Goal: Task Accomplishment & Management: Complete application form

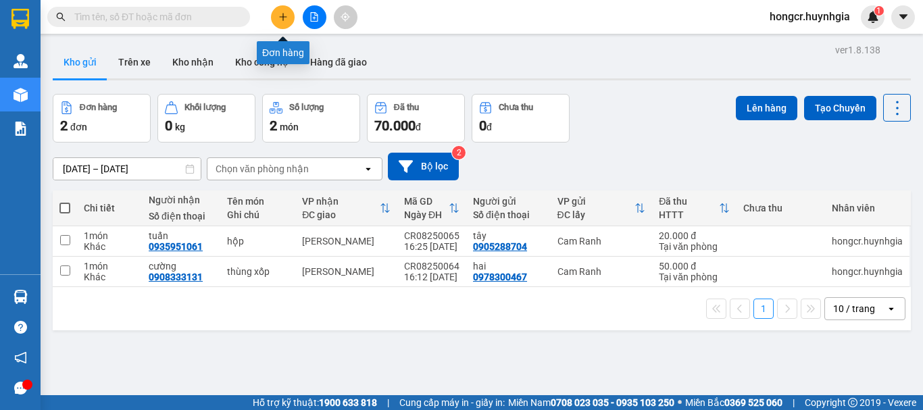
click at [280, 18] on icon "plus" at bounding box center [282, 16] width 9 height 9
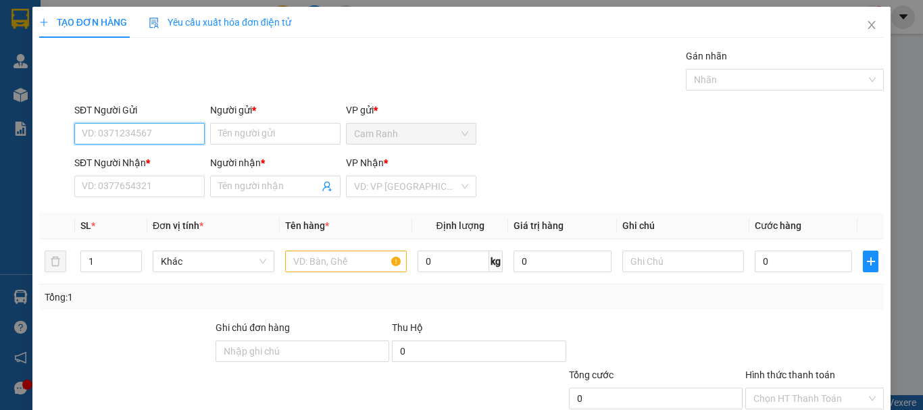
click at [180, 126] on input "SĐT Người Gửi" at bounding box center [139, 134] width 130 height 22
type input "0829601362"
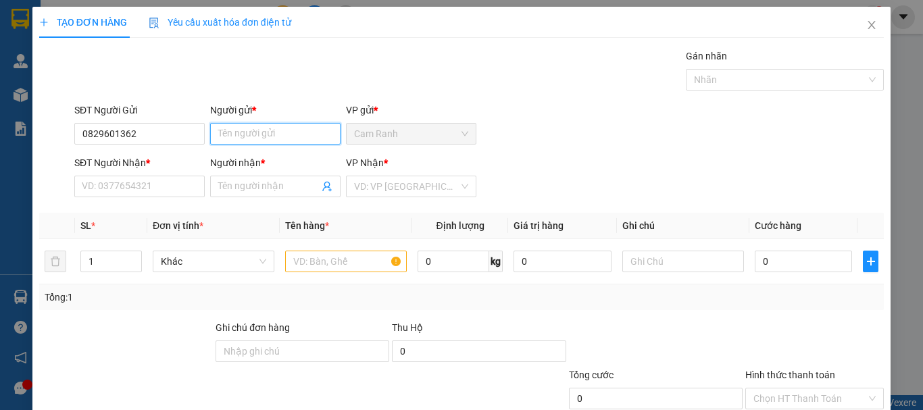
click at [258, 132] on input "Người gửi *" at bounding box center [275, 134] width 130 height 22
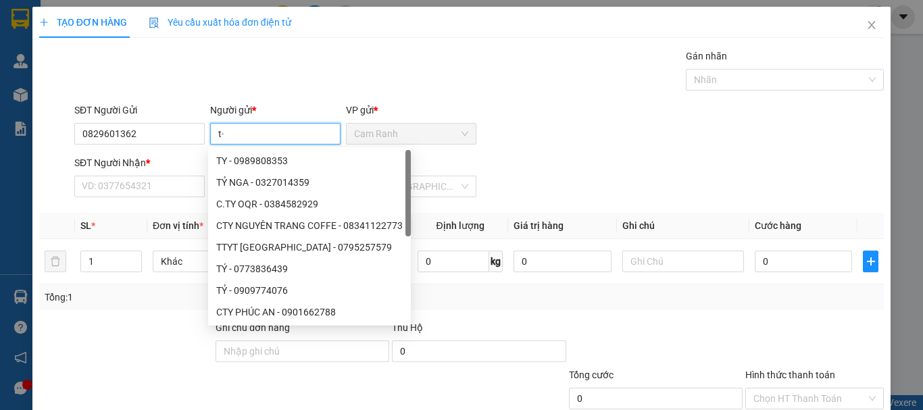
type input "t"
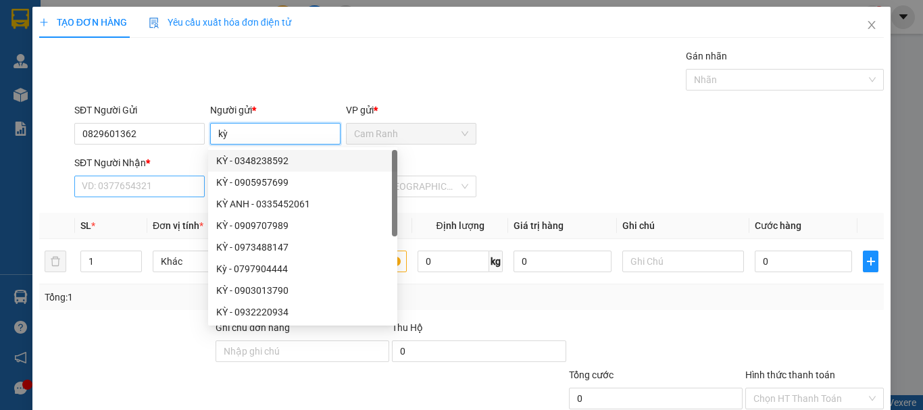
type input "kỳ"
click at [170, 197] on input "SĐT Người Nhận *" at bounding box center [139, 187] width 130 height 22
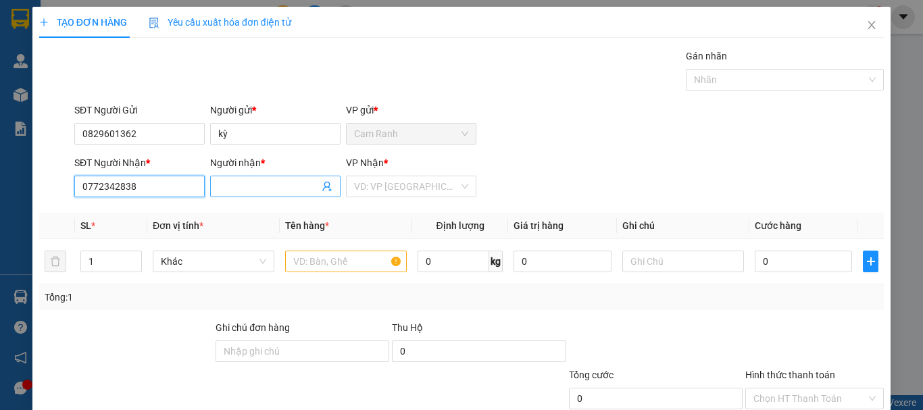
type input "0772342838"
click at [232, 189] on input "Người nhận *" at bounding box center [268, 186] width 101 height 15
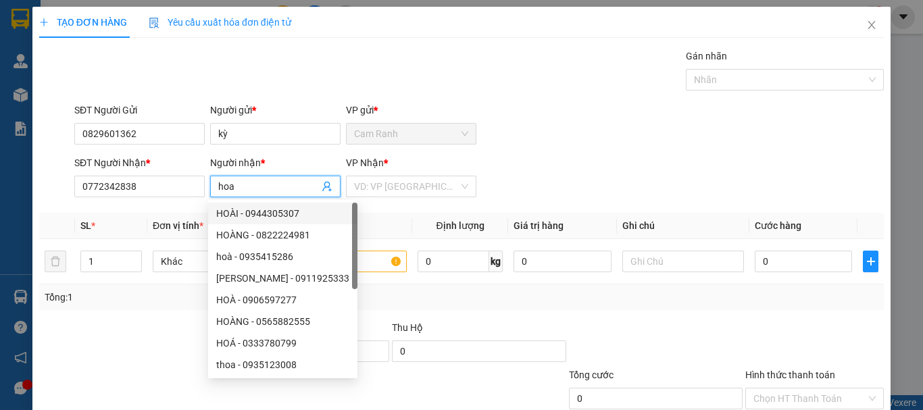
type input "hoa"
click at [145, 328] on div at bounding box center [126, 343] width 176 height 47
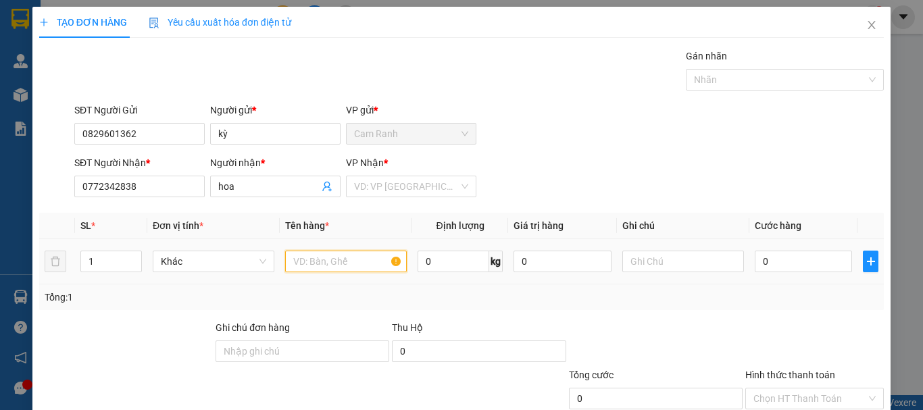
click at [341, 266] on input "text" at bounding box center [346, 262] width 122 height 22
type input "thùng xốp"
click at [784, 261] on input "0" at bounding box center [803, 262] width 97 height 22
type input "8"
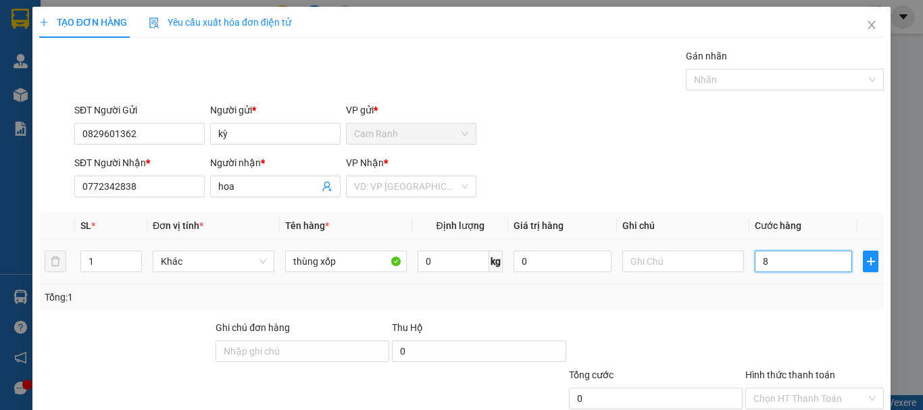
type input "8"
type input "80"
type input "800"
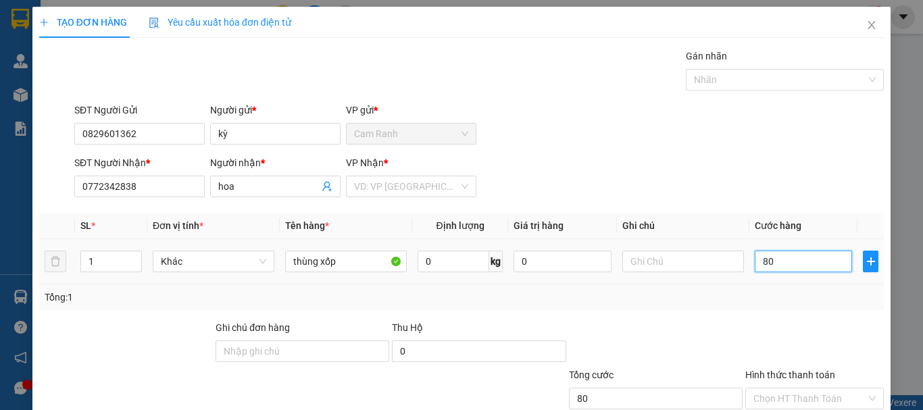
type input "800"
type input "8.000"
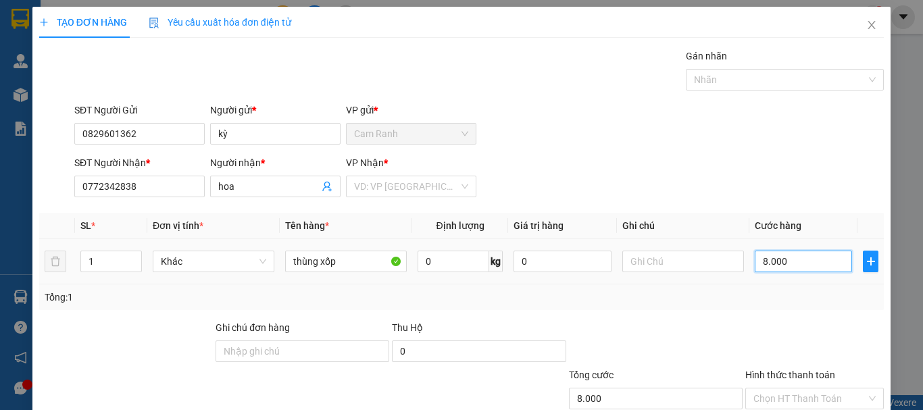
type input "80.000"
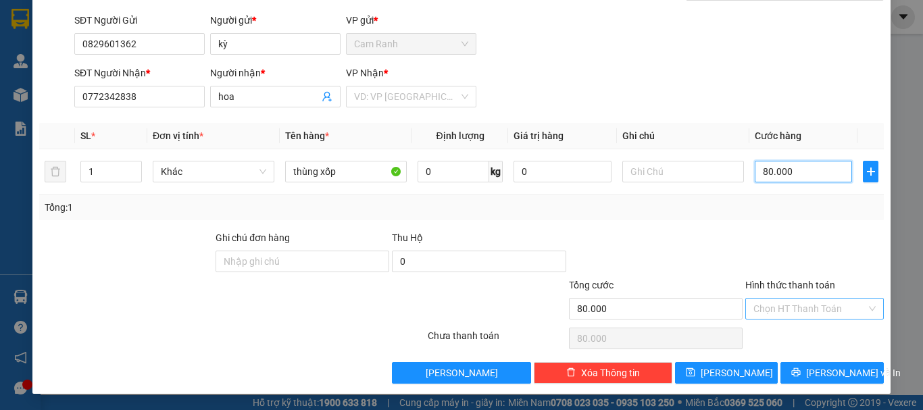
type input "80.000"
click at [780, 307] on input "Hình thức thanh toán" at bounding box center [810, 309] width 113 height 20
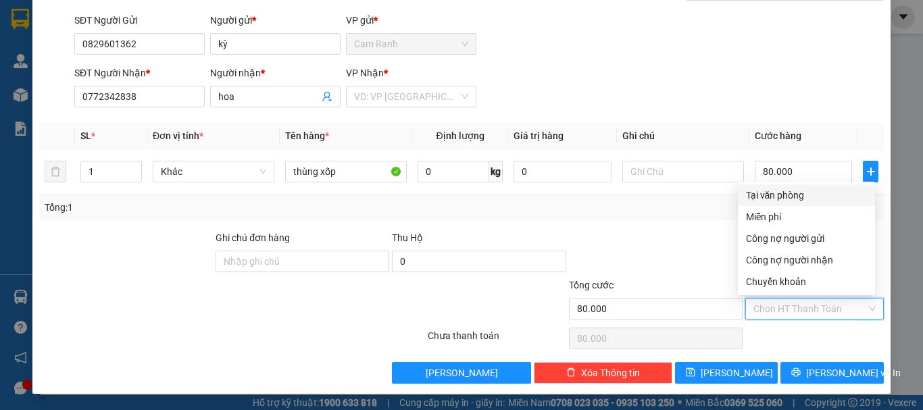
click at [765, 198] on div "Tại văn phòng" at bounding box center [806, 195] width 121 height 15
type input "0"
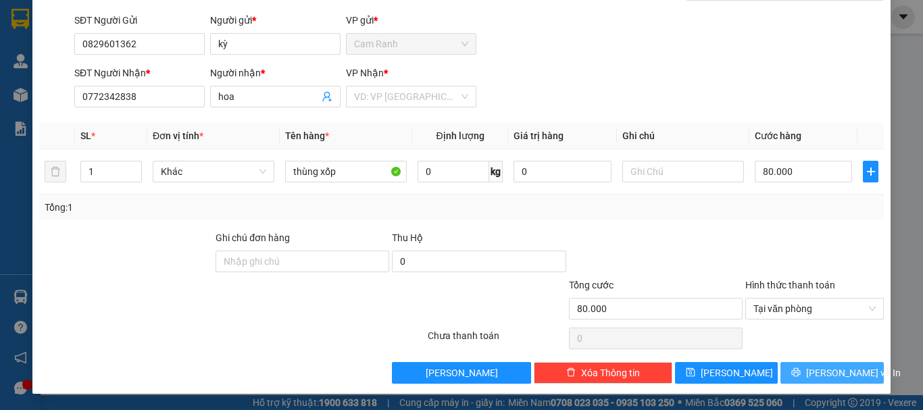
click at [808, 376] on button "[PERSON_NAME] và In" at bounding box center [832, 373] width 103 height 22
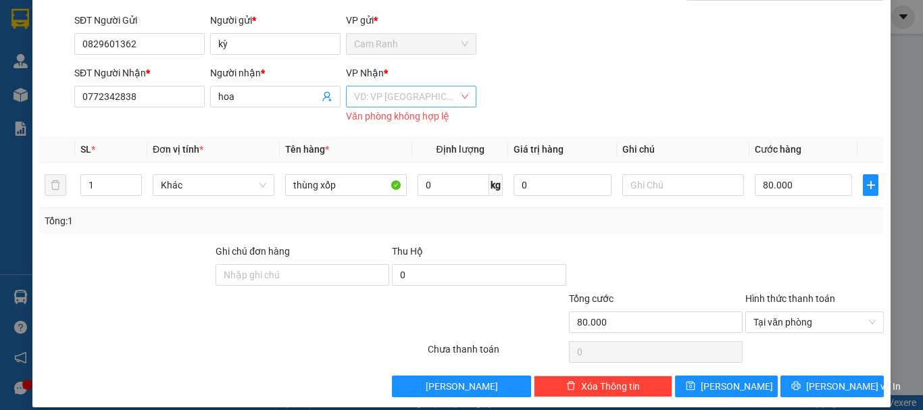
click at [392, 98] on input "search" at bounding box center [406, 97] width 105 height 20
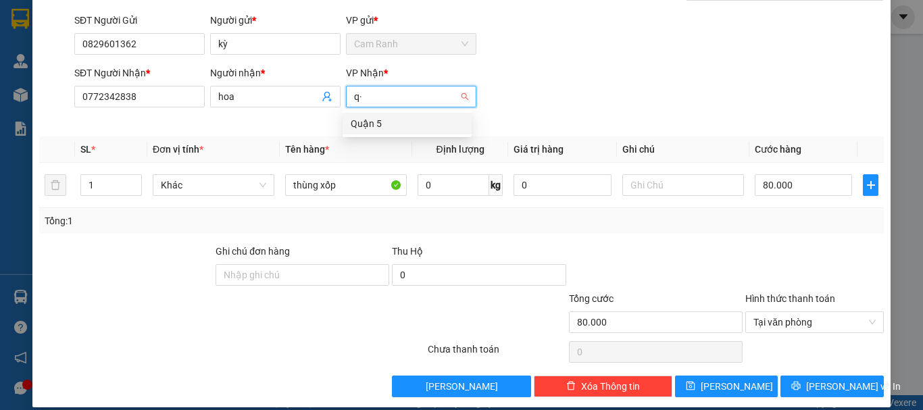
type input "q"
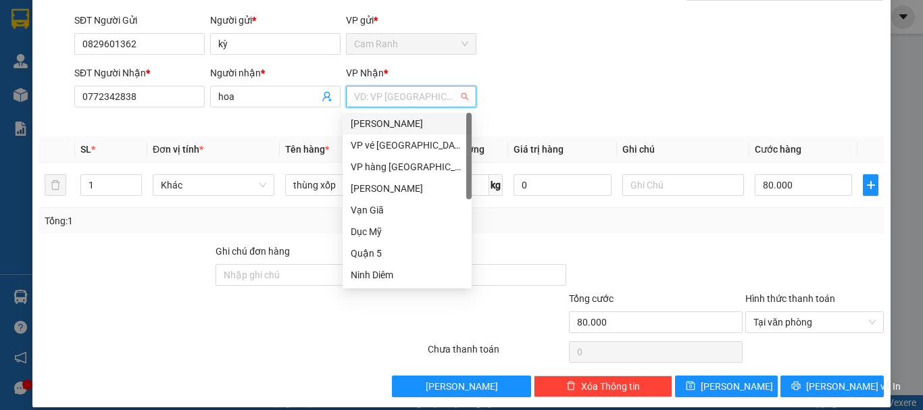
click at [402, 124] on div "[PERSON_NAME]" at bounding box center [407, 123] width 113 height 15
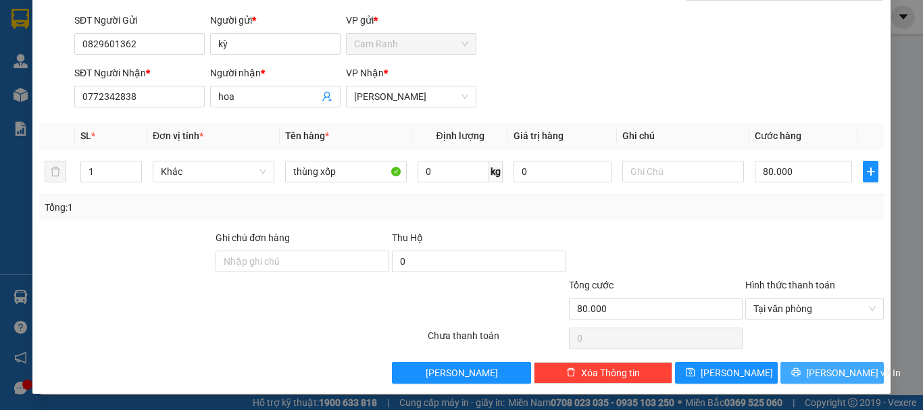
click at [801, 370] on icon "printer" at bounding box center [795, 372] width 9 height 9
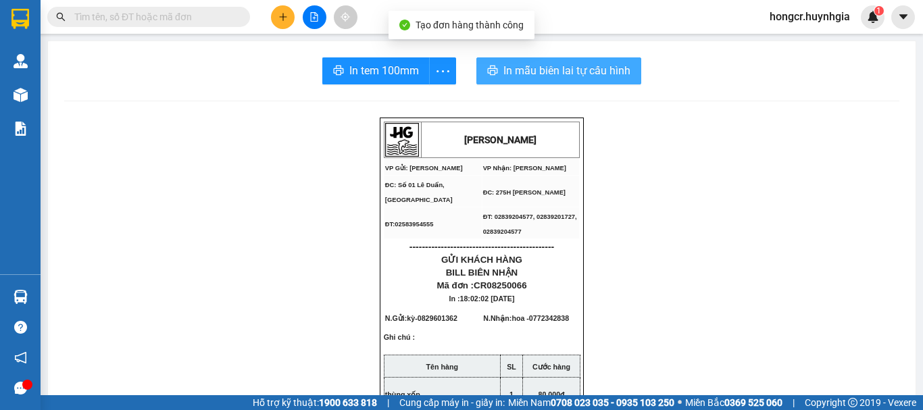
click at [537, 72] on span "In mẫu biên lai tự cấu hình" at bounding box center [567, 70] width 127 height 17
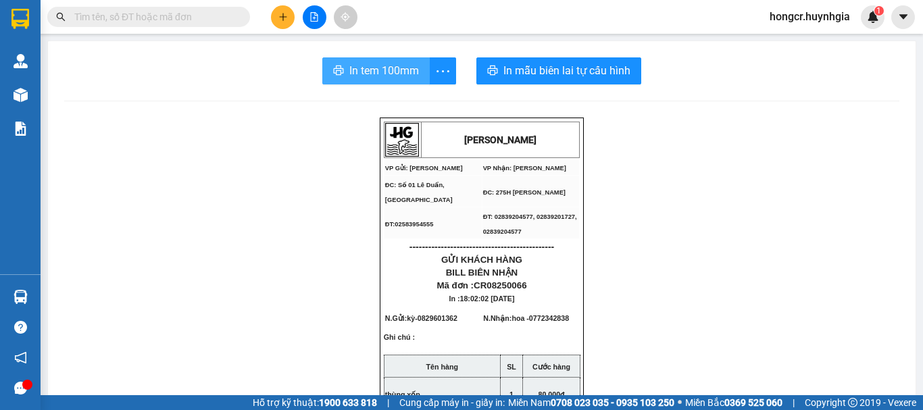
click at [384, 72] on span "In tem 100mm" at bounding box center [384, 70] width 70 height 17
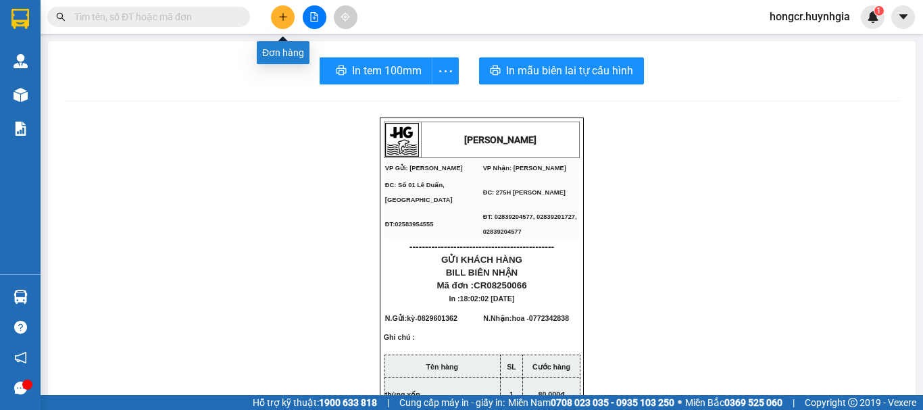
click at [287, 15] on icon "plus" at bounding box center [282, 16] width 9 height 9
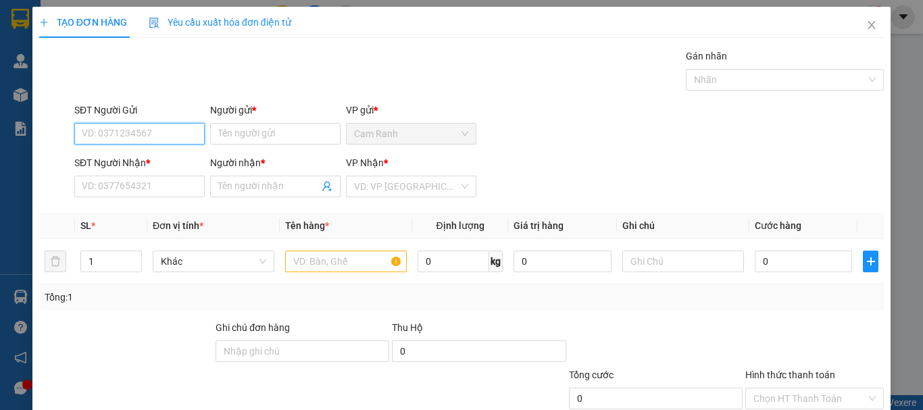
click at [137, 137] on input "SĐT Người Gửi" at bounding box center [139, 134] width 130 height 22
type input "0373059512"
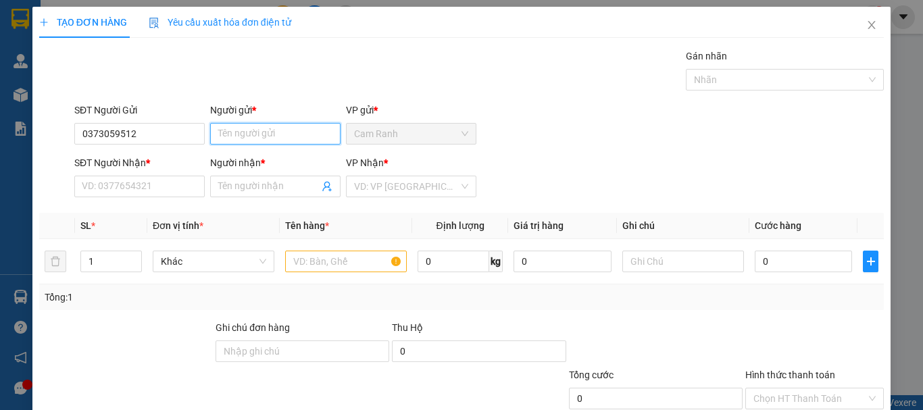
click at [270, 130] on input "Người gửi *" at bounding box center [275, 134] width 130 height 22
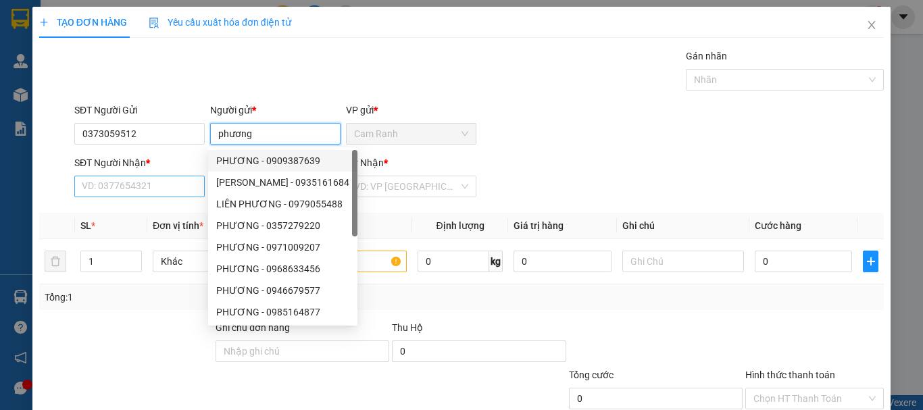
type input "phương"
click at [121, 184] on input "SĐT Người Nhận *" at bounding box center [139, 187] width 130 height 22
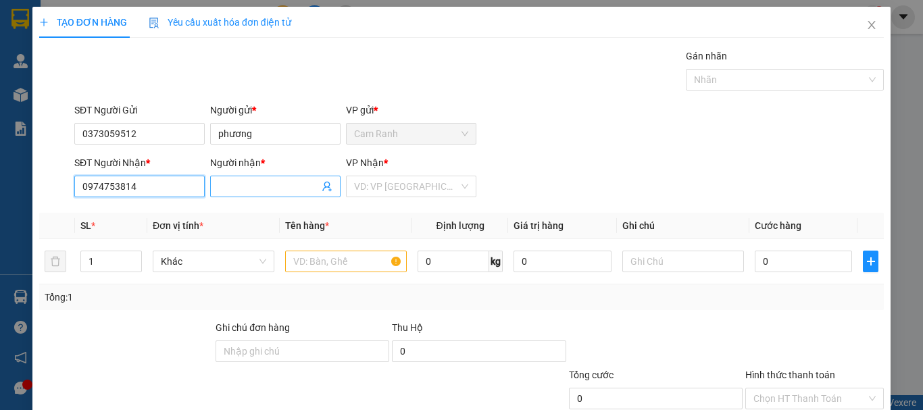
type input "0974753814"
click at [234, 189] on input "Người nhận *" at bounding box center [268, 186] width 101 height 15
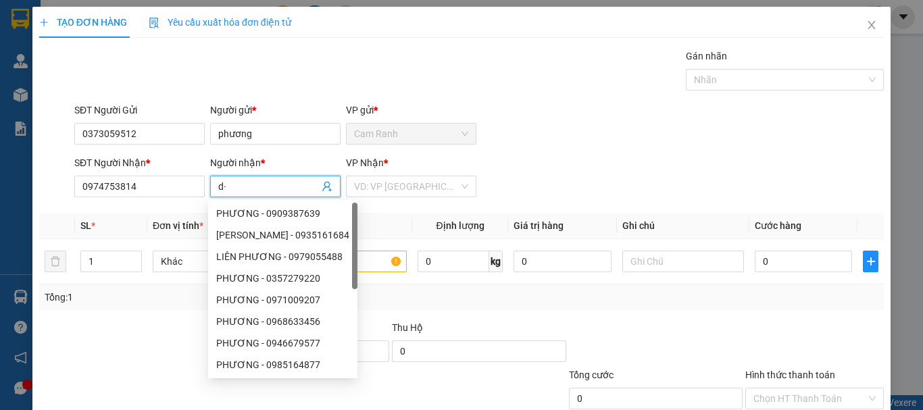
type input "d"
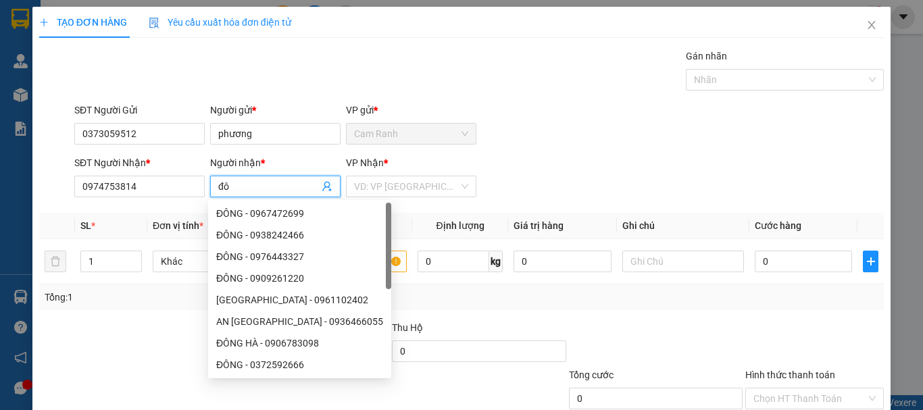
type input "đô"
click at [39, 385] on div at bounding box center [161, 391] width 247 height 47
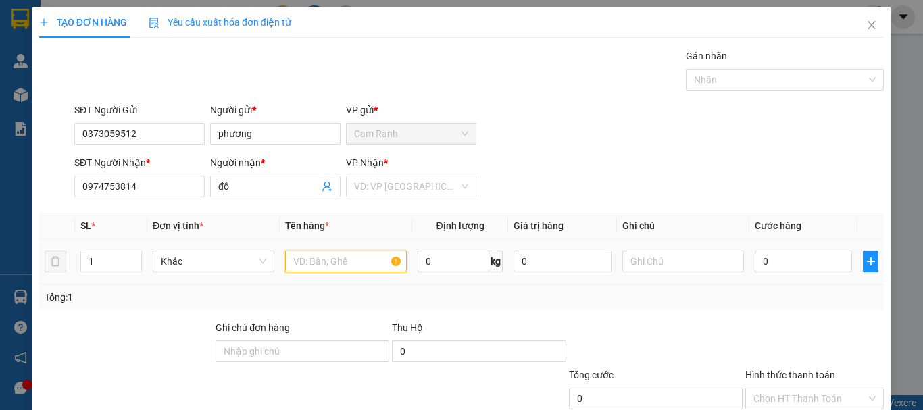
click at [348, 259] on input "text" at bounding box center [346, 262] width 122 height 22
type input "thùng xốp"
click at [804, 260] on input "0" at bounding box center [803, 262] width 97 height 22
type input "4"
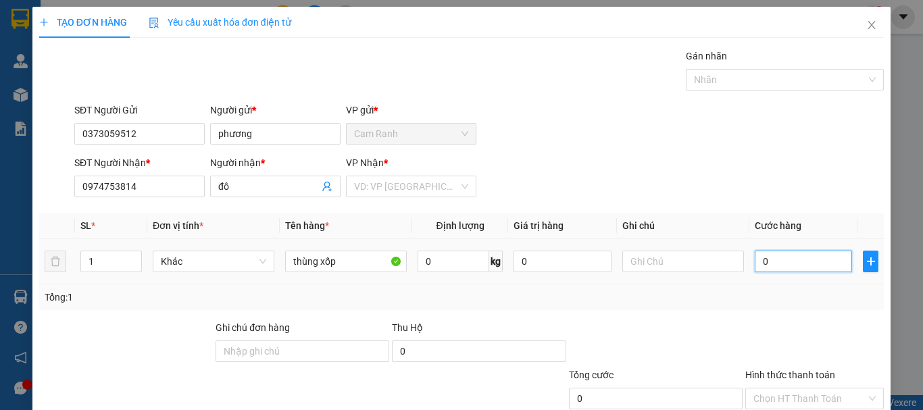
type input "4"
type input "40"
type input "400"
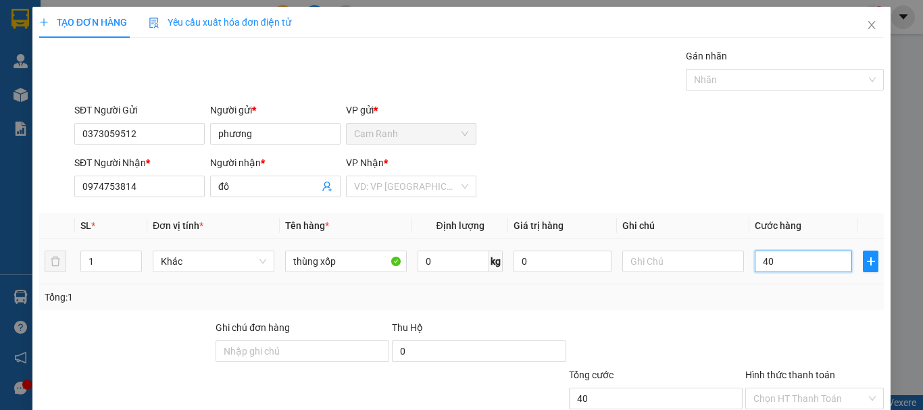
type input "400"
type input "4.000"
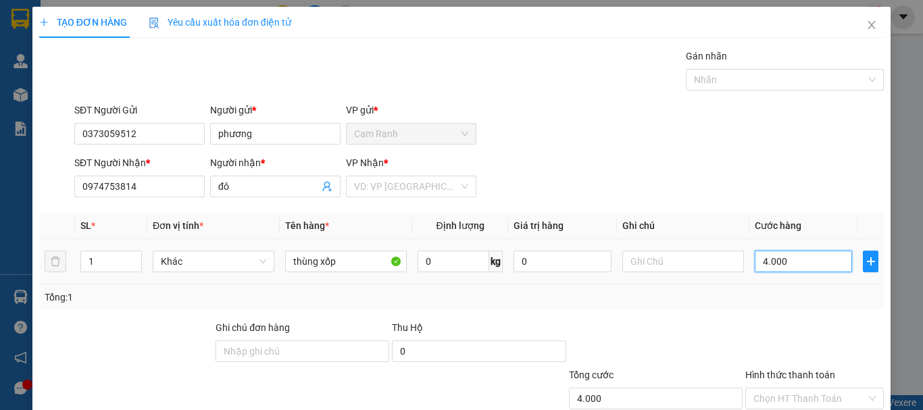
type input "40.000"
click at [794, 389] on input "Hình thức thanh toán" at bounding box center [810, 399] width 113 height 20
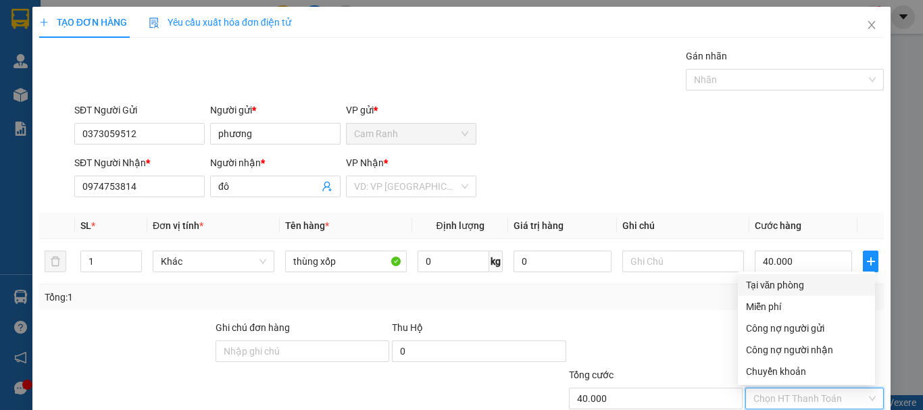
click at [768, 278] on div "Tại văn phòng" at bounding box center [806, 285] width 121 height 15
type input "0"
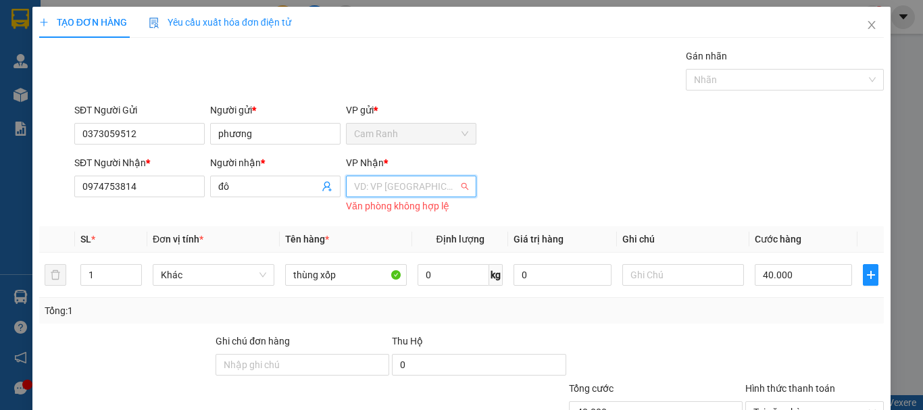
click at [437, 176] on input "search" at bounding box center [406, 186] width 105 height 20
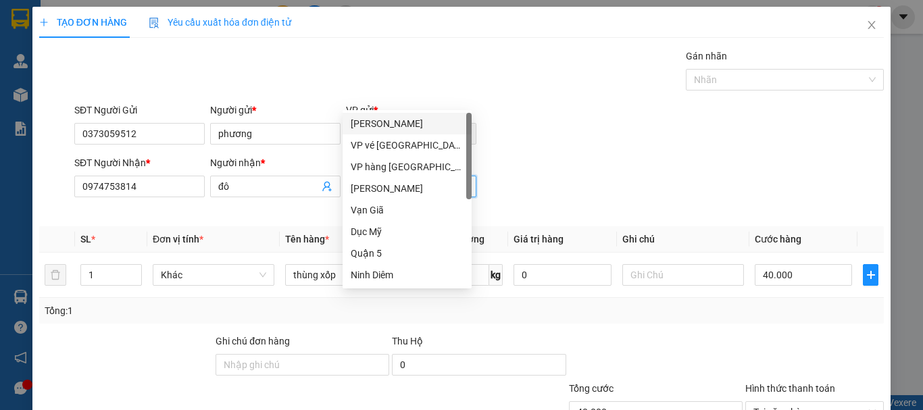
click at [437, 122] on div "[PERSON_NAME]" at bounding box center [407, 123] width 113 height 15
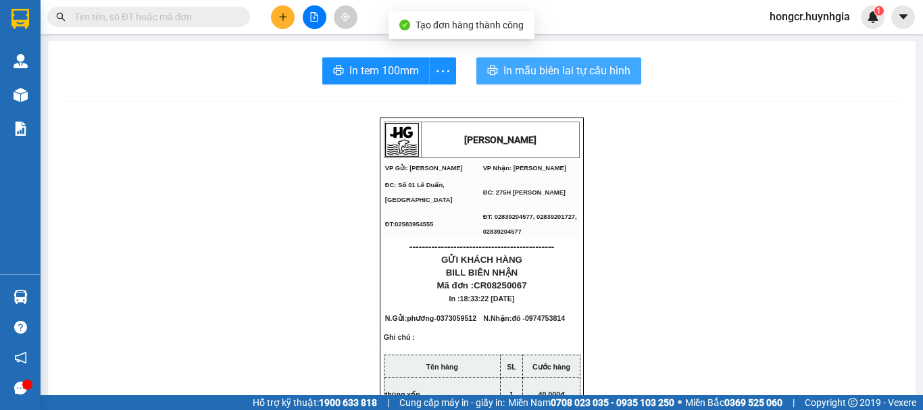
click at [555, 70] on span "In mẫu biên lai tự cấu hình" at bounding box center [567, 70] width 127 height 17
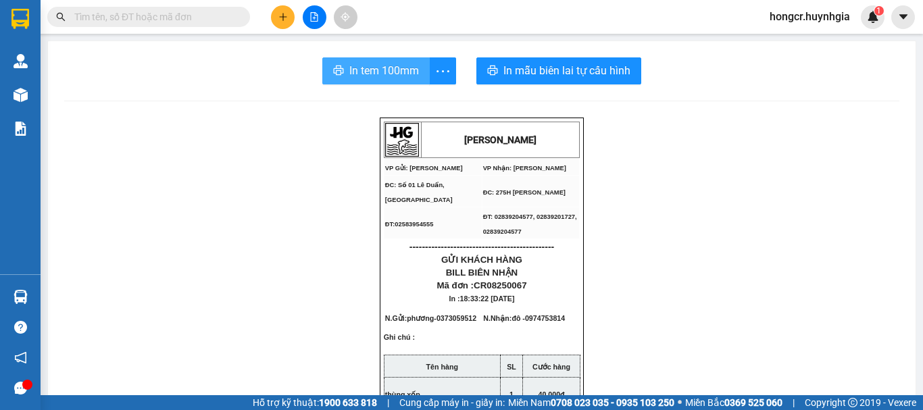
click at [409, 64] on span "In tem 100mm" at bounding box center [384, 70] width 70 height 17
click at [378, 76] on span "In tem 100mm" at bounding box center [384, 70] width 70 height 17
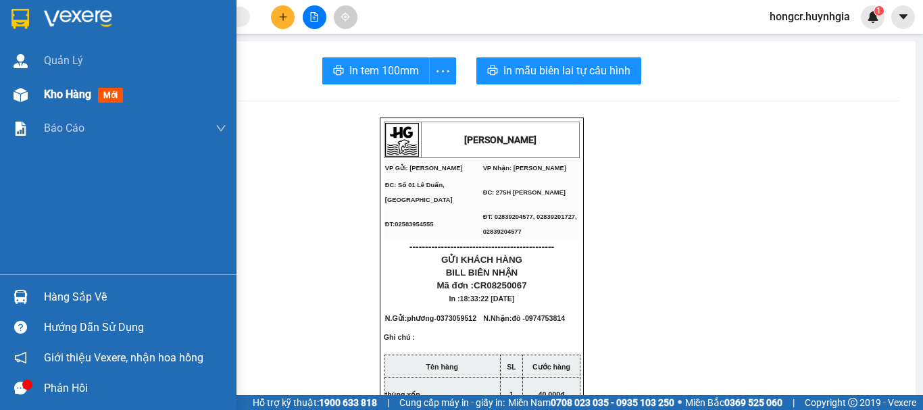
click at [64, 93] on span "Kho hàng" at bounding box center [67, 94] width 47 height 13
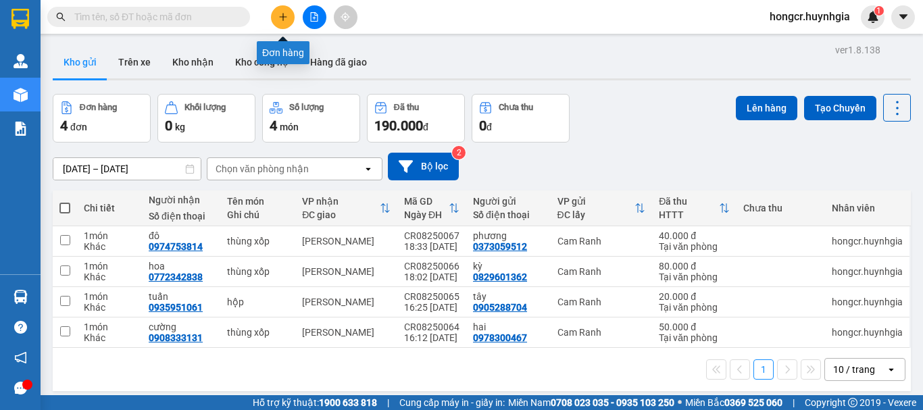
click at [283, 14] on icon "plus" at bounding box center [282, 16] width 9 height 9
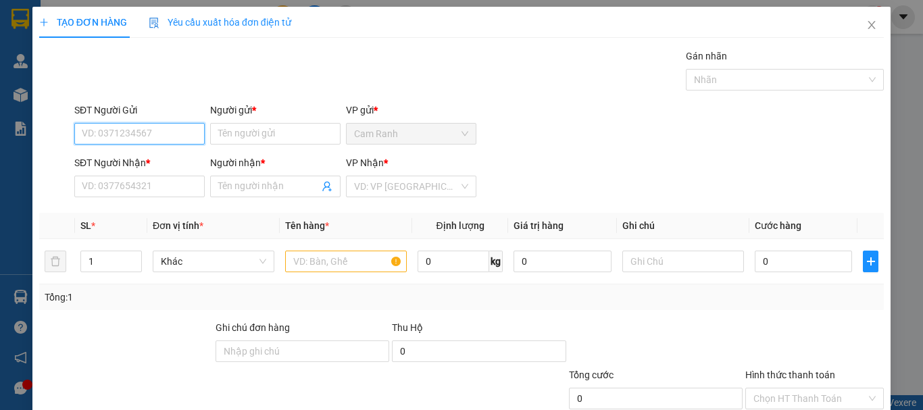
click at [172, 126] on input "SĐT Người Gửi" at bounding box center [139, 134] width 130 height 22
type input "0369154054"
click at [137, 157] on div "0369154054 - sương" at bounding box center [138, 160] width 113 height 15
type input "sương"
type input "0363608679"
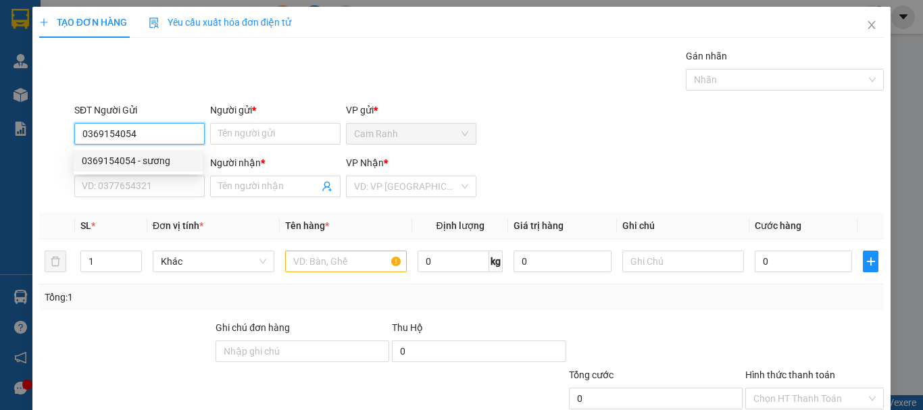
type input "thu ba"
type input "0369154054"
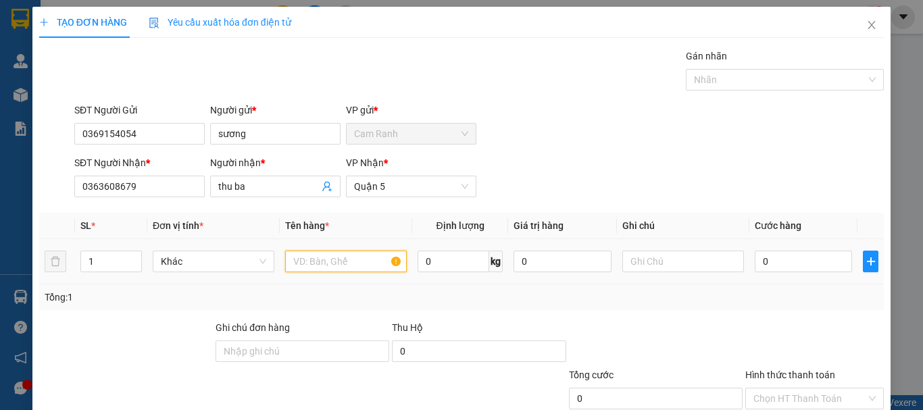
click at [344, 266] on input "text" at bounding box center [346, 262] width 122 height 22
type input "thùng"
click at [796, 260] on input "0" at bounding box center [803, 262] width 97 height 22
type input "7"
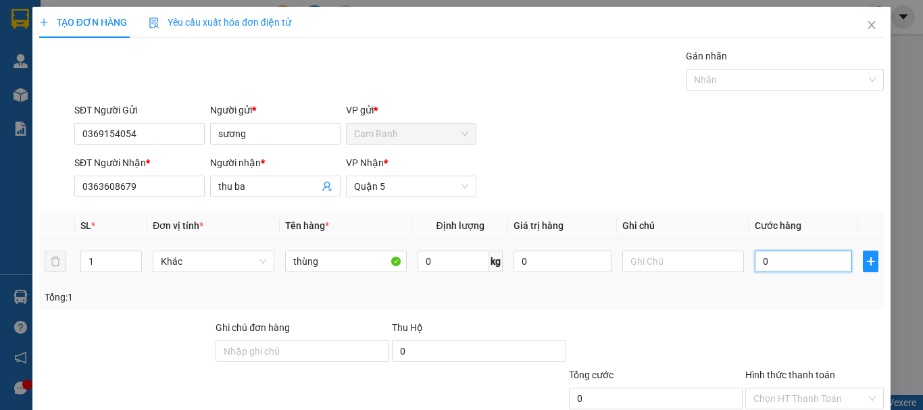
type input "7"
type input "70"
type input "700"
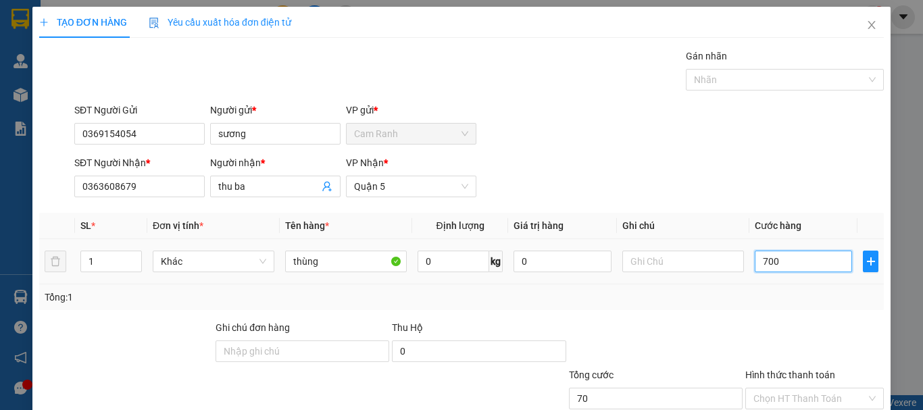
type input "700"
type input "7.000"
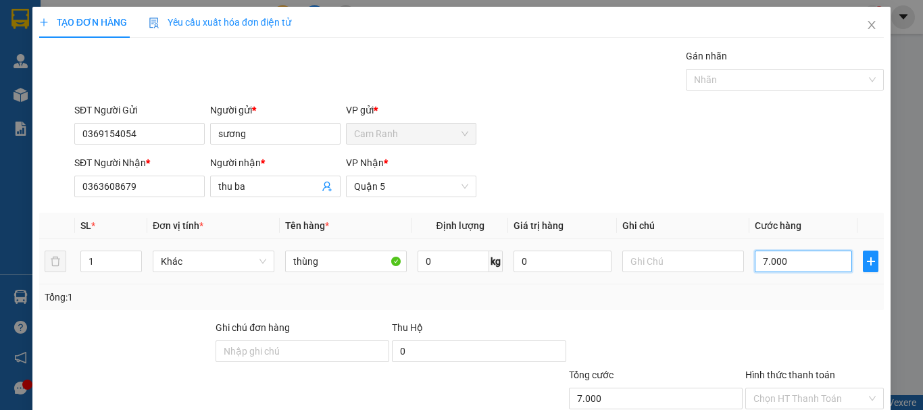
type input "70.000"
click at [797, 389] on input "Hình thức thanh toán" at bounding box center [810, 399] width 113 height 20
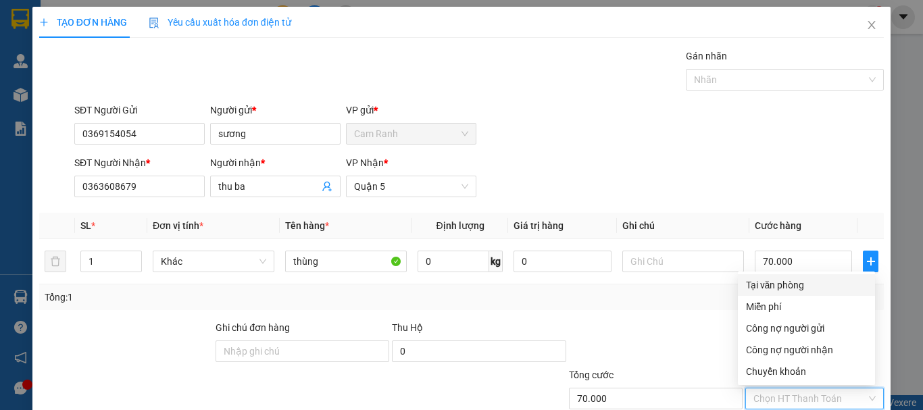
click at [771, 278] on div "Tại văn phòng" at bounding box center [806, 285] width 121 height 15
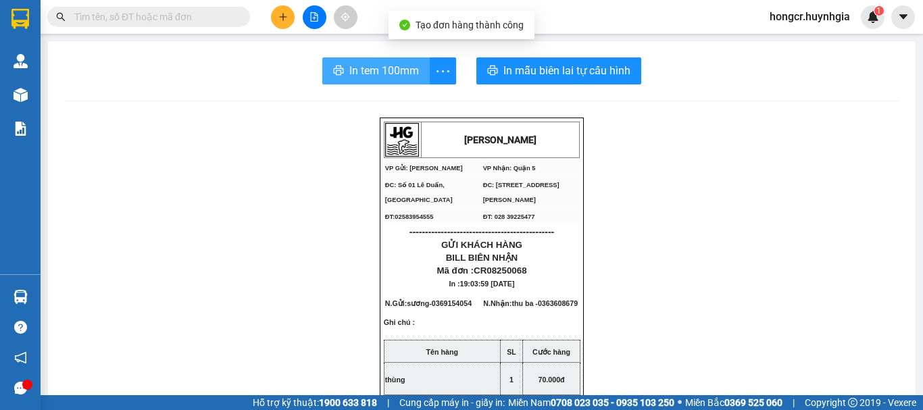
click at [399, 72] on span "In tem 100mm" at bounding box center [384, 70] width 70 height 17
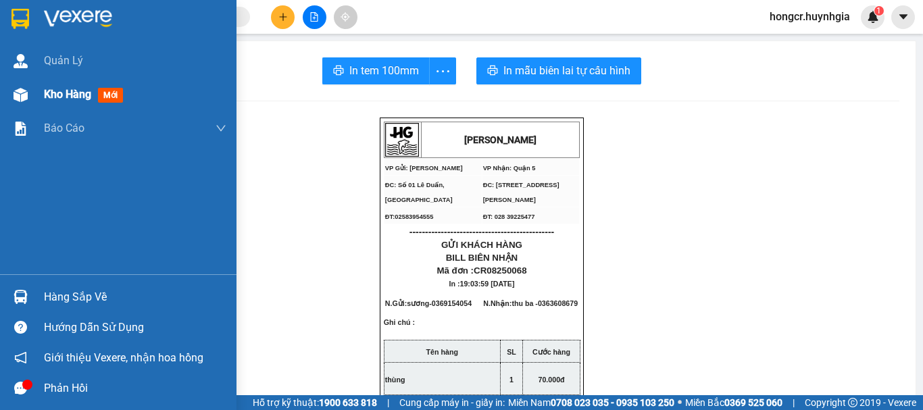
click at [40, 91] on div "Kho hàng mới" at bounding box center [118, 95] width 237 height 34
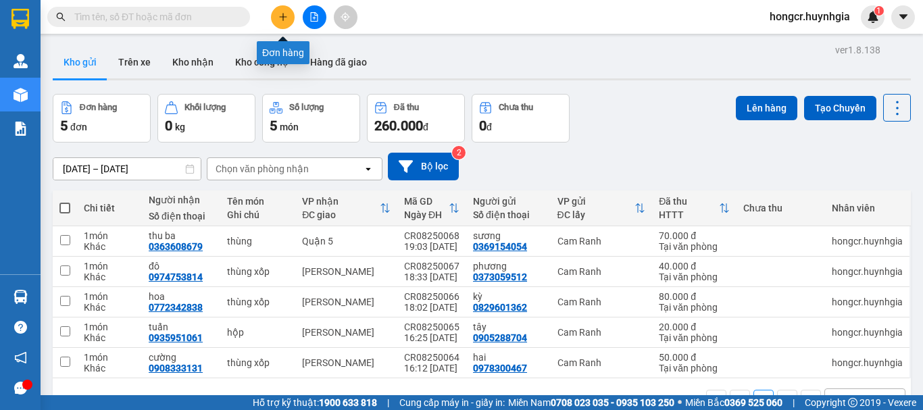
click at [283, 21] on icon "plus" at bounding box center [282, 16] width 9 height 9
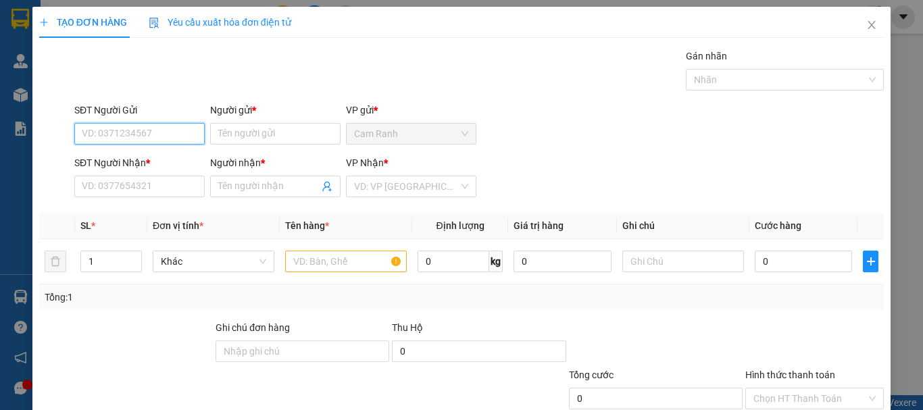
click at [178, 132] on input "SĐT Người Gửi" at bounding box center [139, 134] width 130 height 22
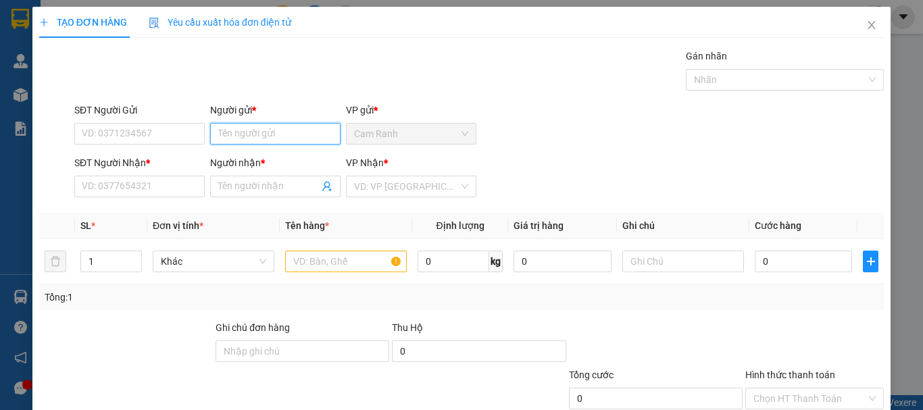
click at [241, 130] on input "Người gửi *" at bounding box center [275, 134] width 130 height 22
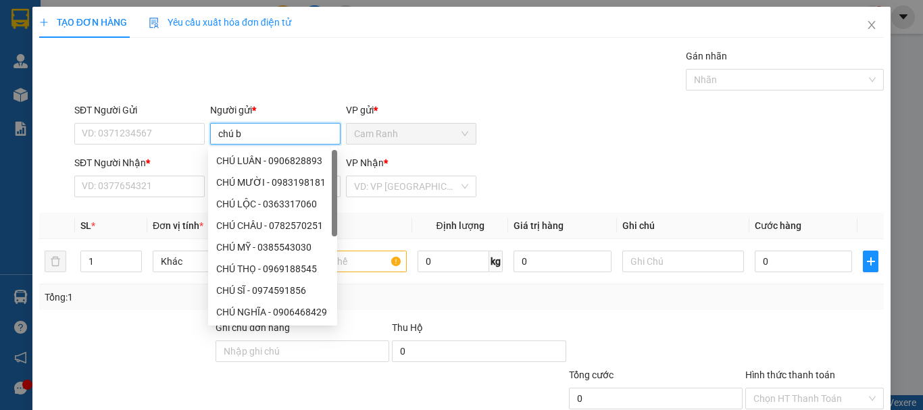
type input "chú bộ"
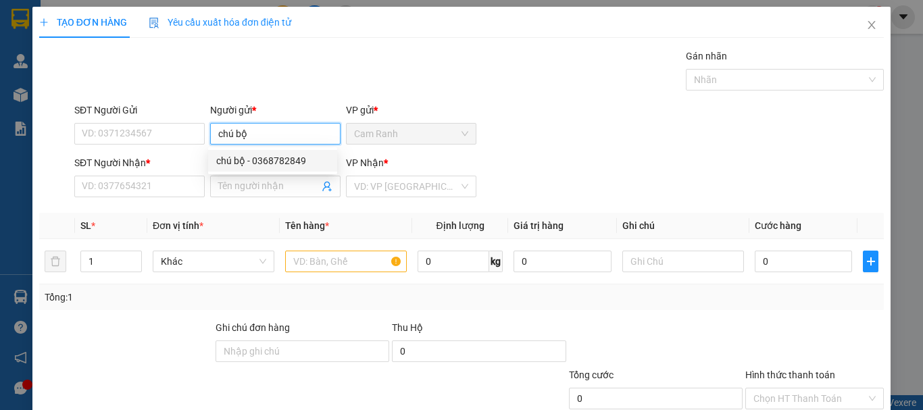
click at [249, 161] on div "chú bộ - 0368782849" at bounding box center [272, 160] width 113 height 15
type input "0368782849"
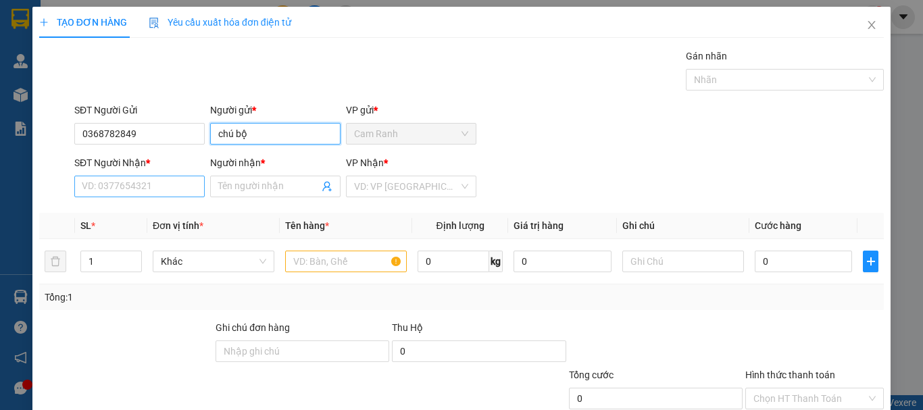
type input "chú bộ"
click at [164, 186] on input "SĐT Người Nhận *" at bounding box center [139, 187] width 130 height 22
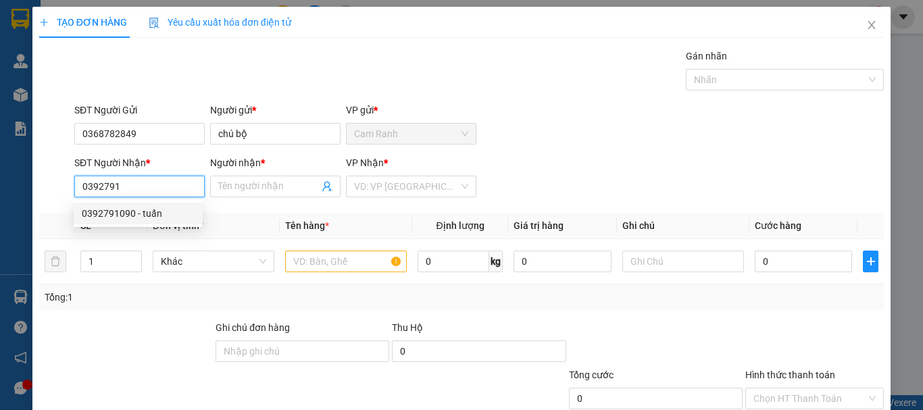
click at [166, 215] on div "0392791090 - tuấn" at bounding box center [138, 213] width 113 height 15
type input "0392791090"
type input "tuấn"
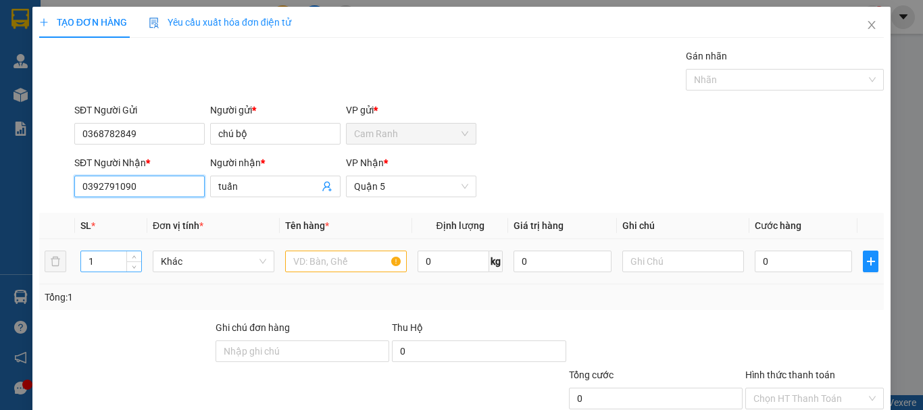
type input "0392791090"
click at [107, 262] on input "1" at bounding box center [111, 261] width 60 height 20
type input "2"
click at [310, 259] on input "text" at bounding box center [346, 262] width 122 height 22
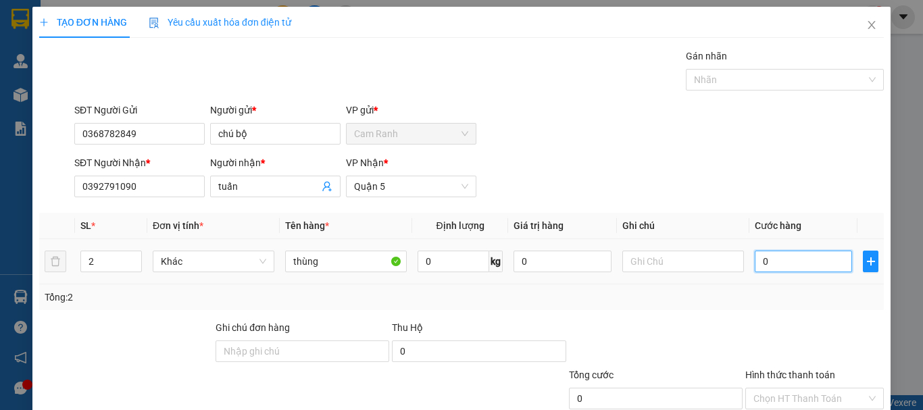
click at [787, 264] on input "0" at bounding box center [803, 262] width 97 height 22
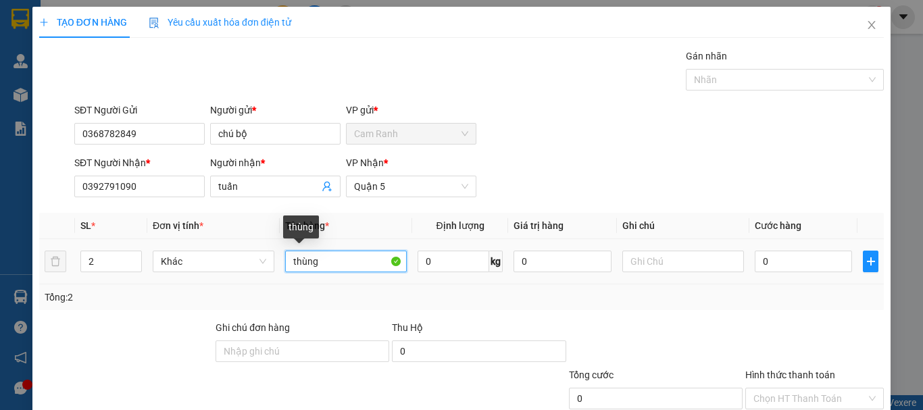
click at [328, 265] on input "thùng" at bounding box center [346, 262] width 122 height 22
type input "t"
type input "1 thùng+1 kiện"
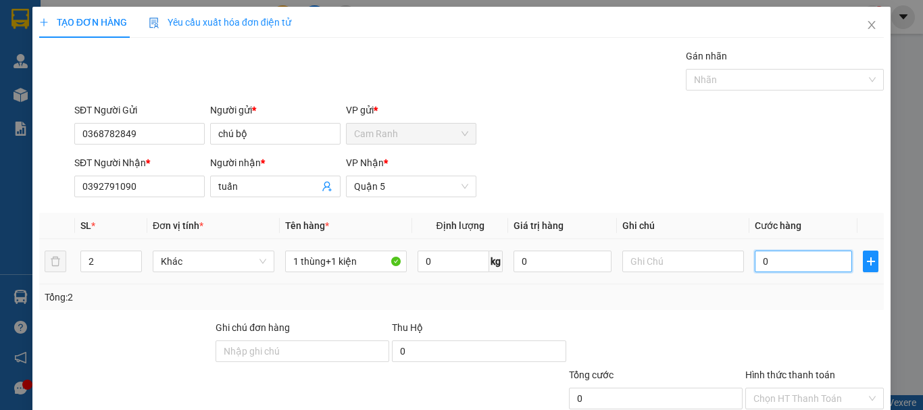
click at [779, 255] on input "0" at bounding box center [803, 262] width 97 height 22
type input "1"
type input "11"
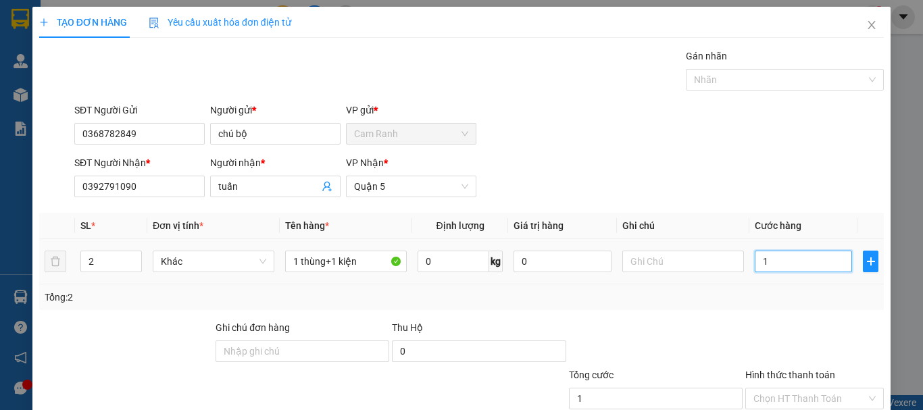
type input "11"
type input "110"
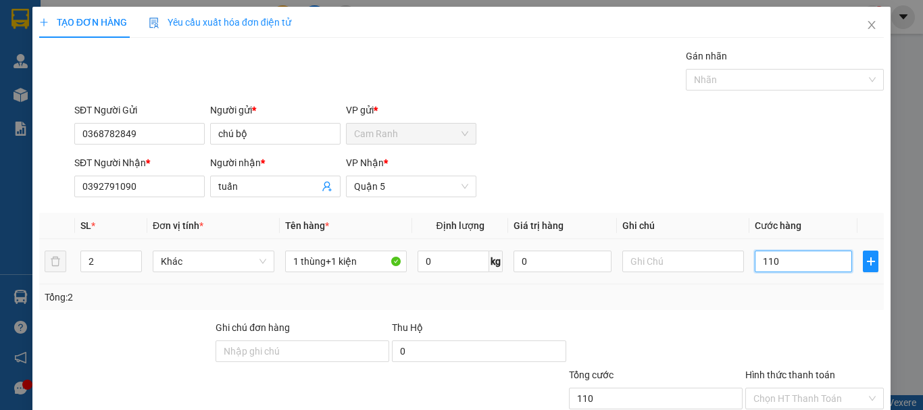
type input "1.100"
type input "11.000"
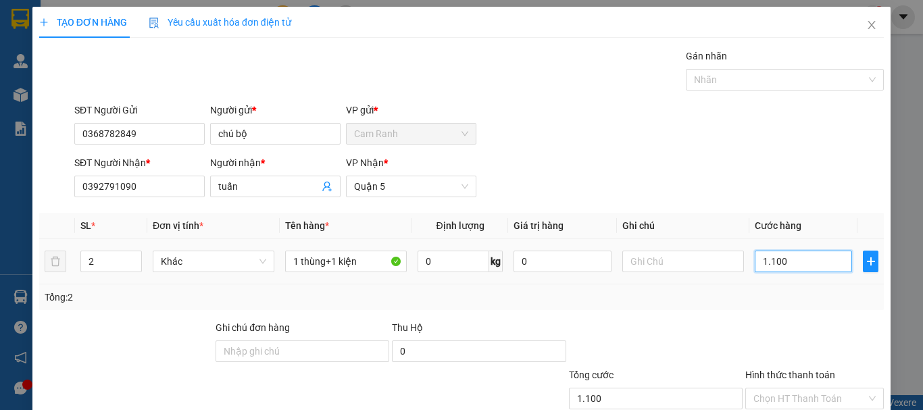
type input "11.000"
type input "110.000"
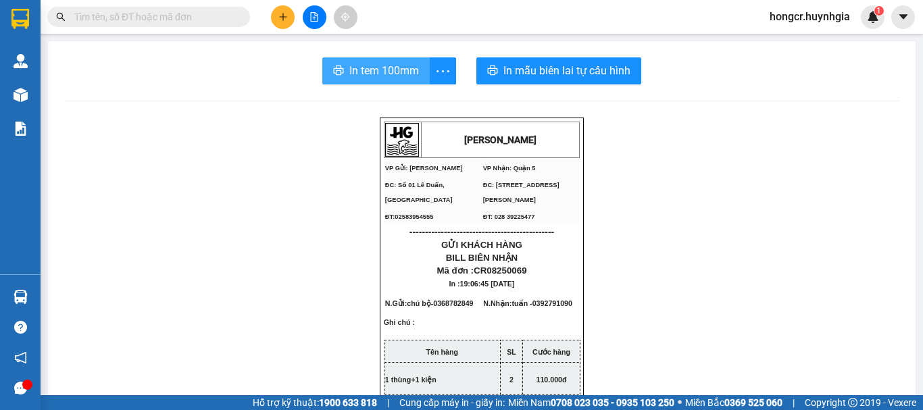
click at [378, 73] on span "In tem 100mm" at bounding box center [384, 70] width 70 height 17
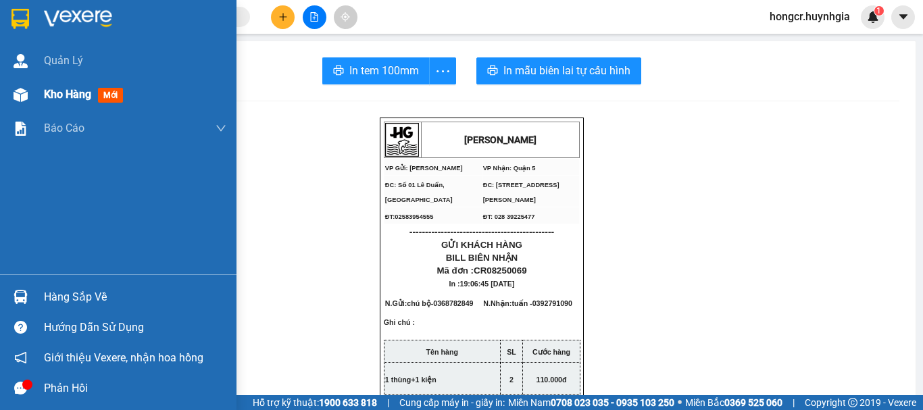
click at [69, 95] on span "Kho hàng" at bounding box center [67, 94] width 47 height 13
